Goal: Information Seeking & Learning: Understand process/instructions

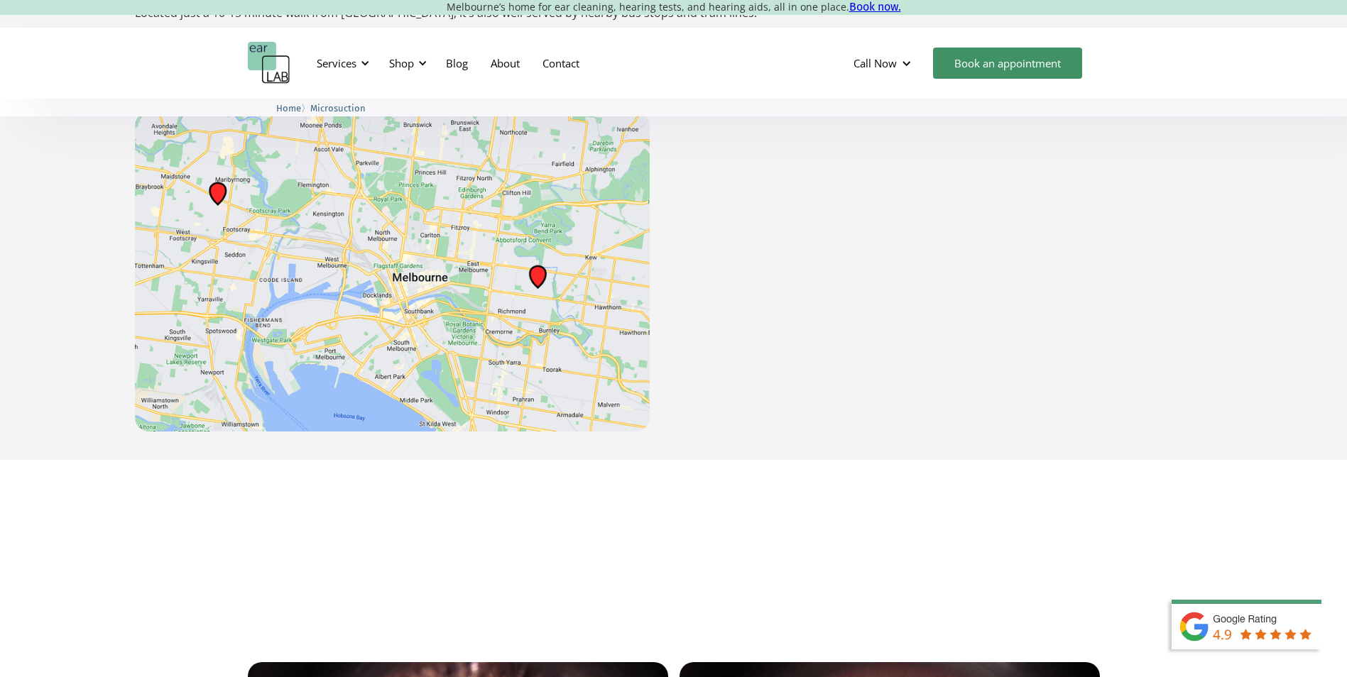
scroll to position [2415, 0]
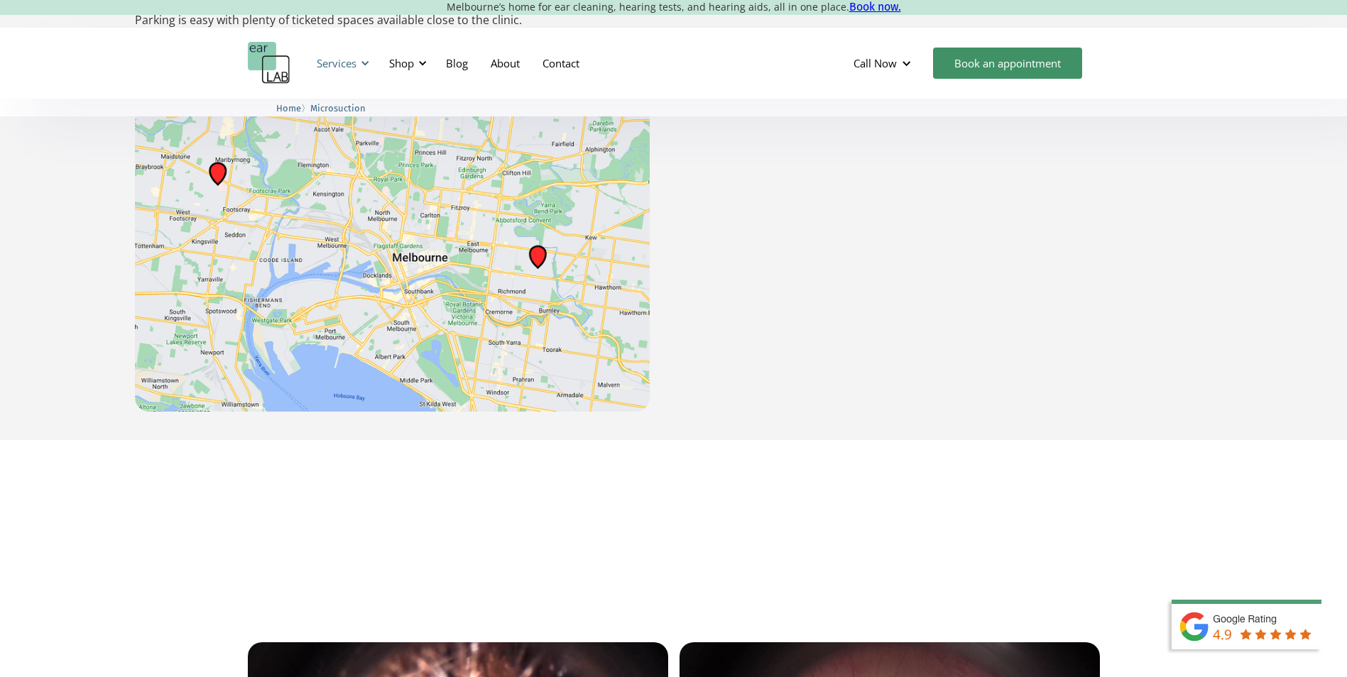
click at [354, 65] on div "Services" at bounding box center [337, 63] width 40 height 14
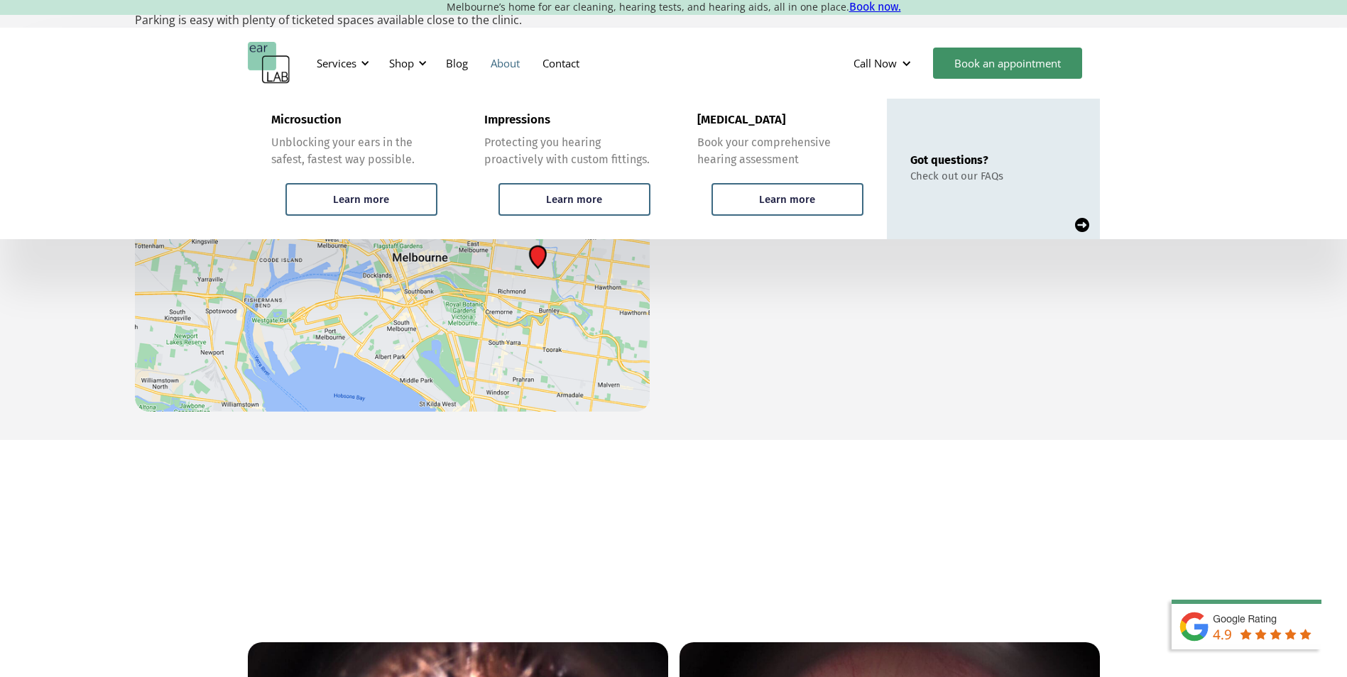
click at [512, 70] on link "About" at bounding box center [505, 63] width 52 height 41
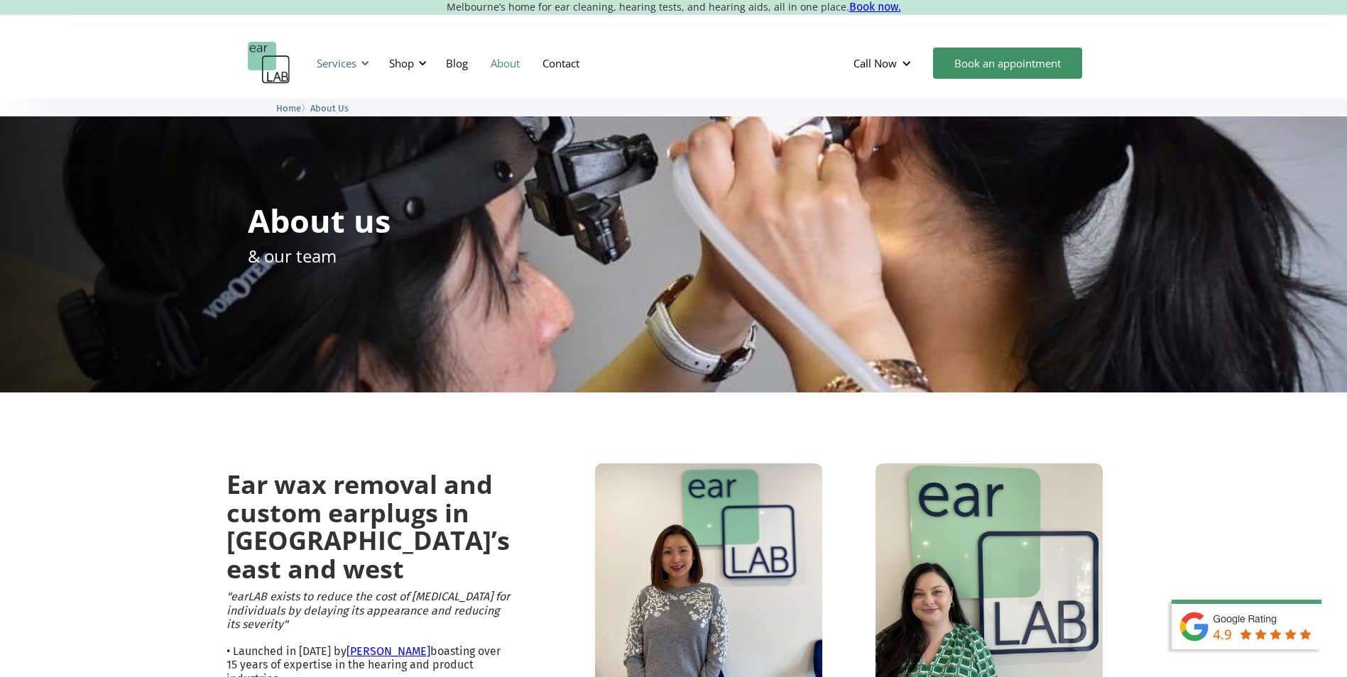
click at [372, 61] on div "Services" at bounding box center [340, 63] width 65 height 43
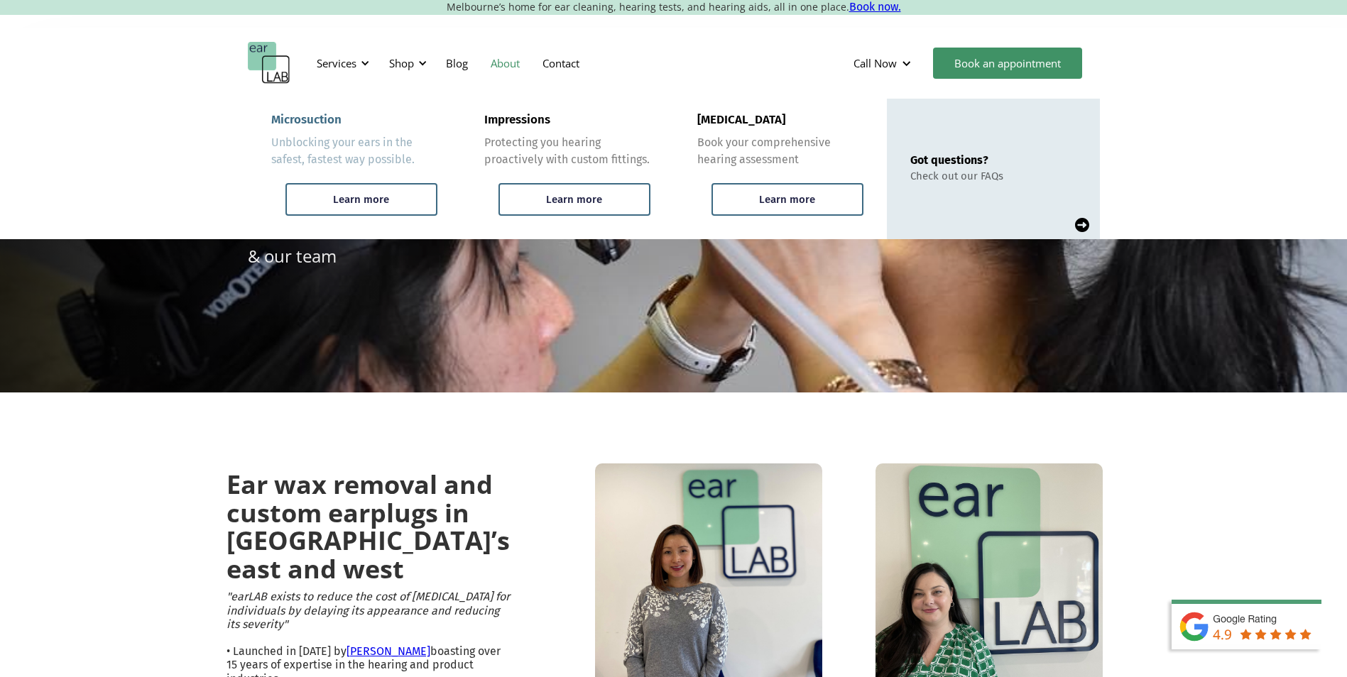
click at [334, 125] on div "Microsuction" at bounding box center [306, 120] width 70 height 14
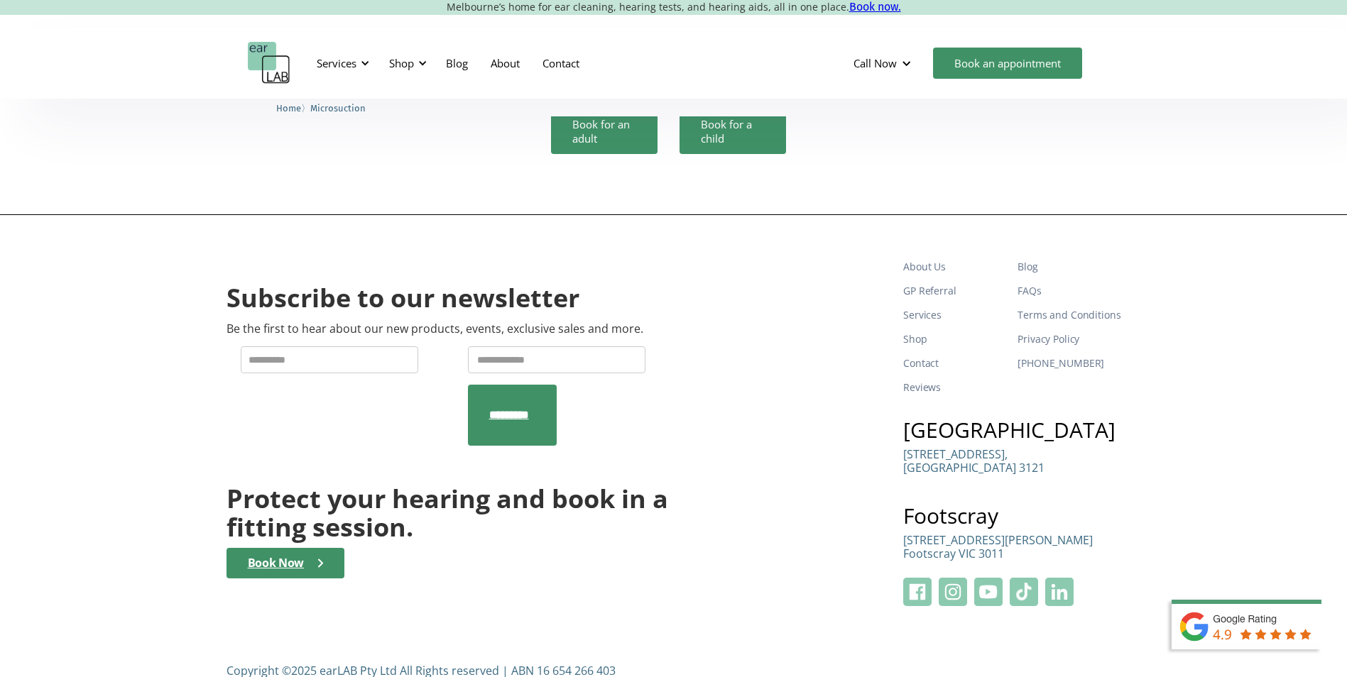
scroll to position [4275, 0]
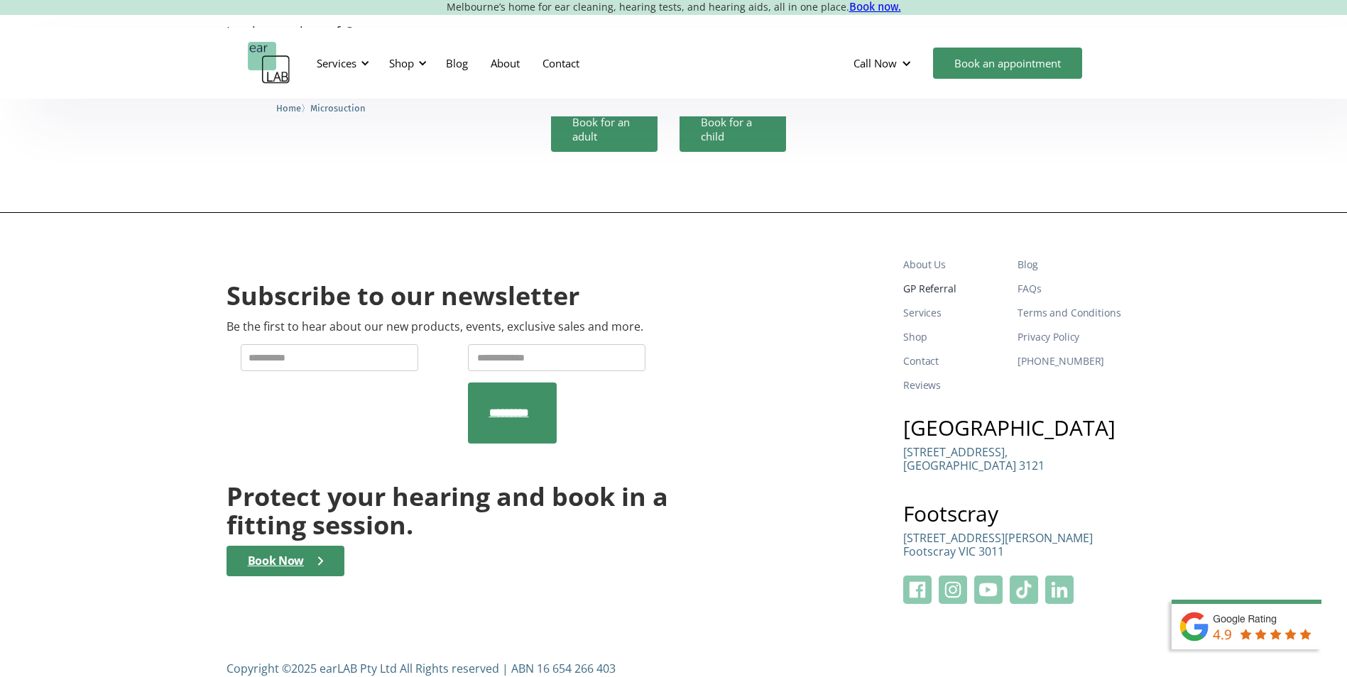
click at [937, 277] on link "GP Referral" at bounding box center [954, 289] width 103 height 24
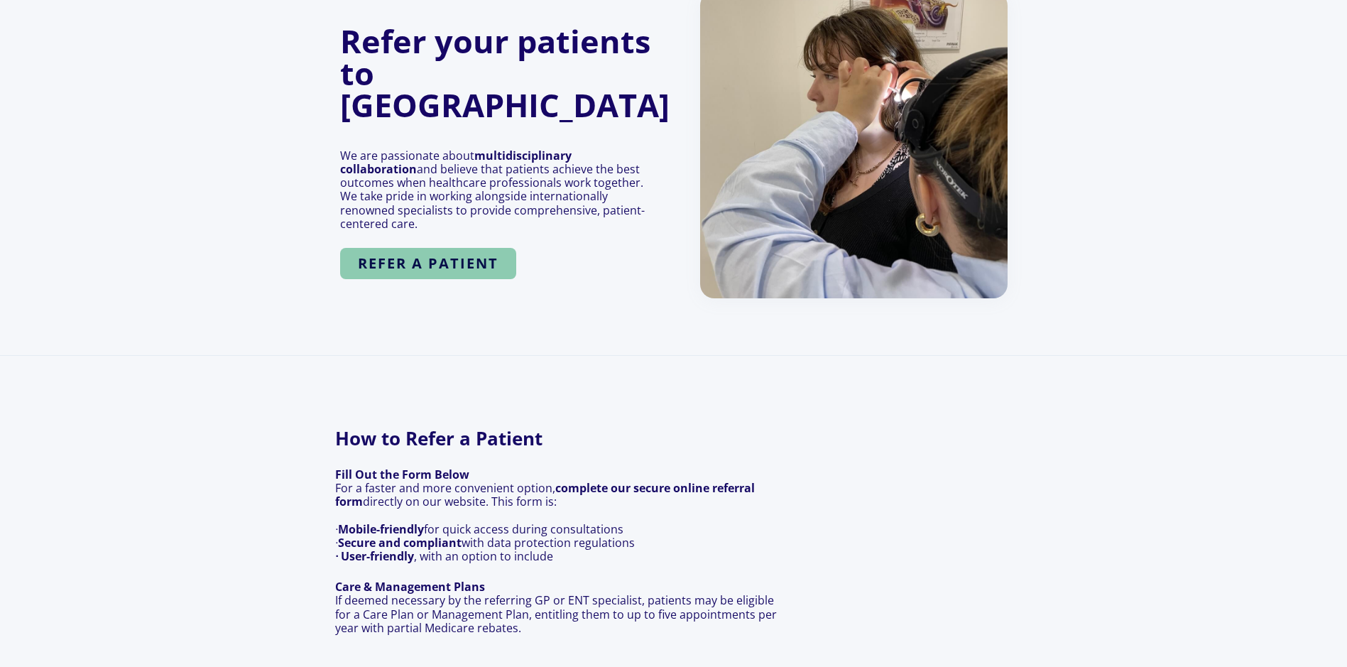
scroll to position [213, 0]
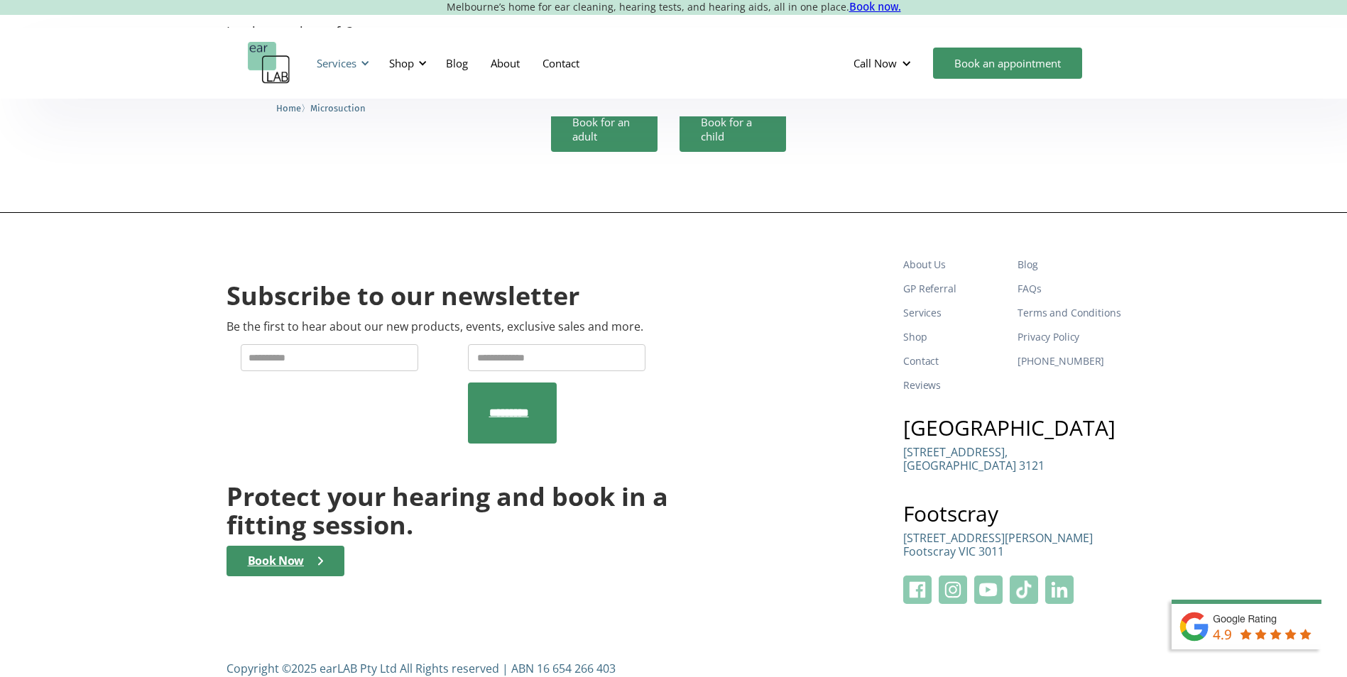
click at [361, 64] on div at bounding box center [365, 63] width 10 height 10
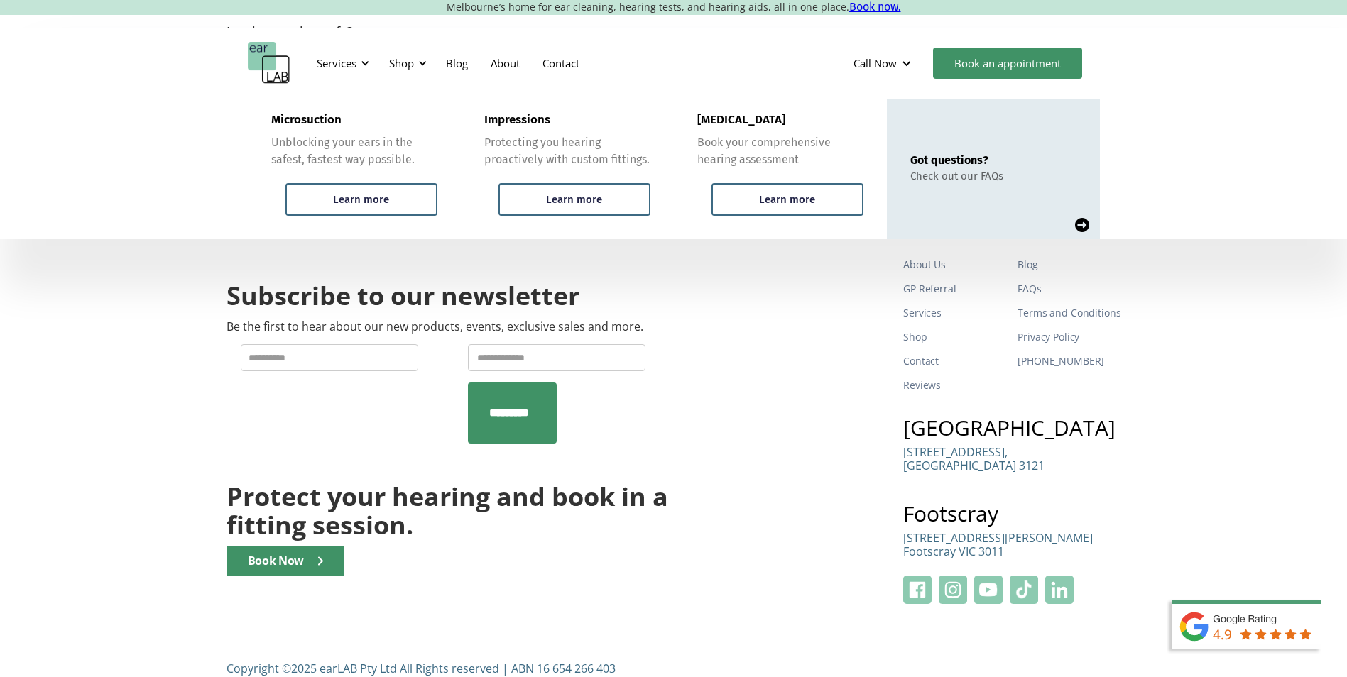
click at [751, 365] on div "Subscribe to our newsletter Be the first to hear about our new products, events…" at bounding box center [674, 429] width 895 height 352
